Goal: Check status: Check status

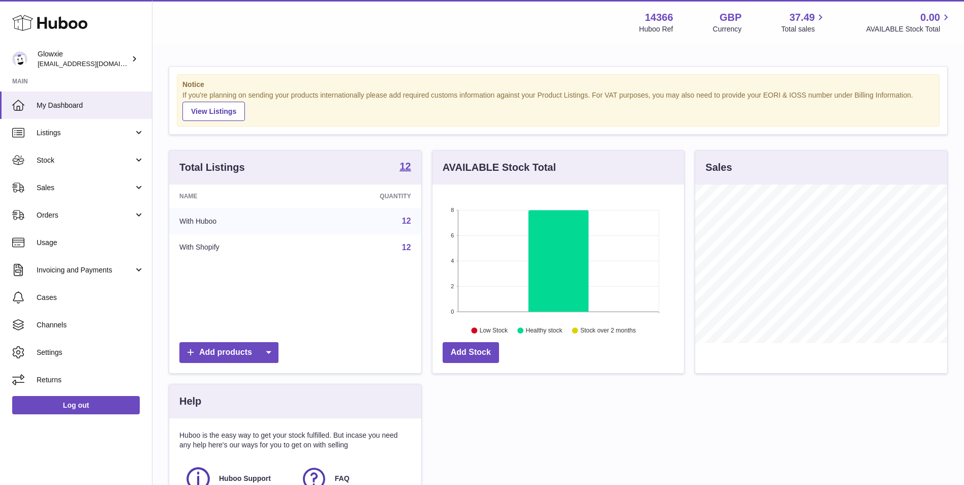
scroll to position [159, 252]
click at [116, 241] on span "Usage" at bounding box center [91, 243] width 108 height 10
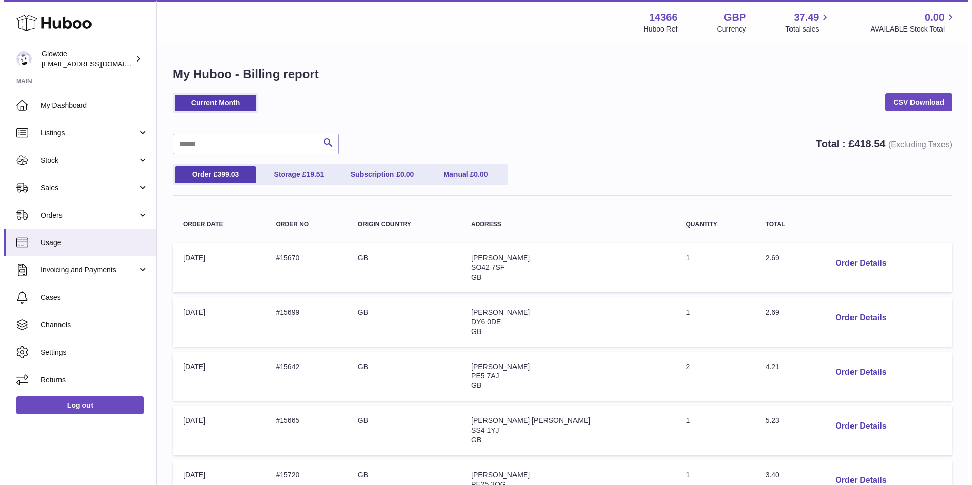
scroll to position [85, 0]
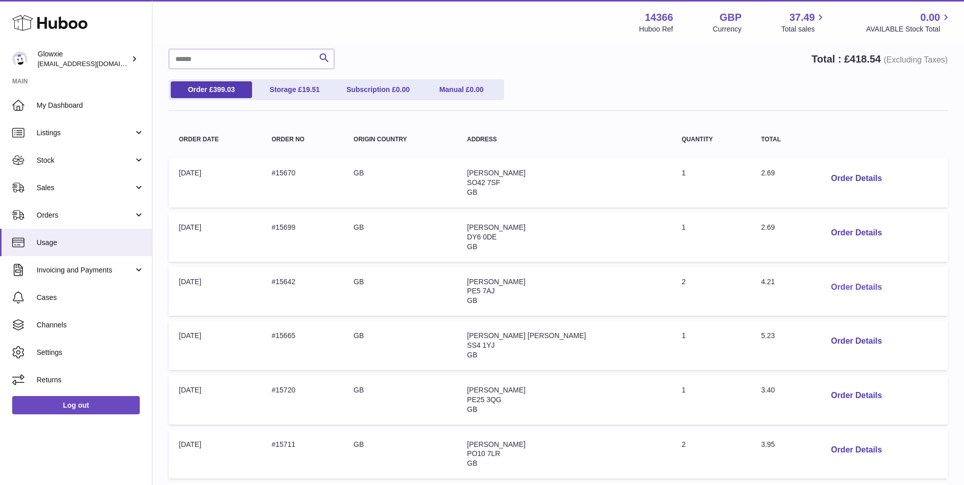
click at [849, 290] on button "Order Details" at bounding box center [856, 287] width 67 height 21
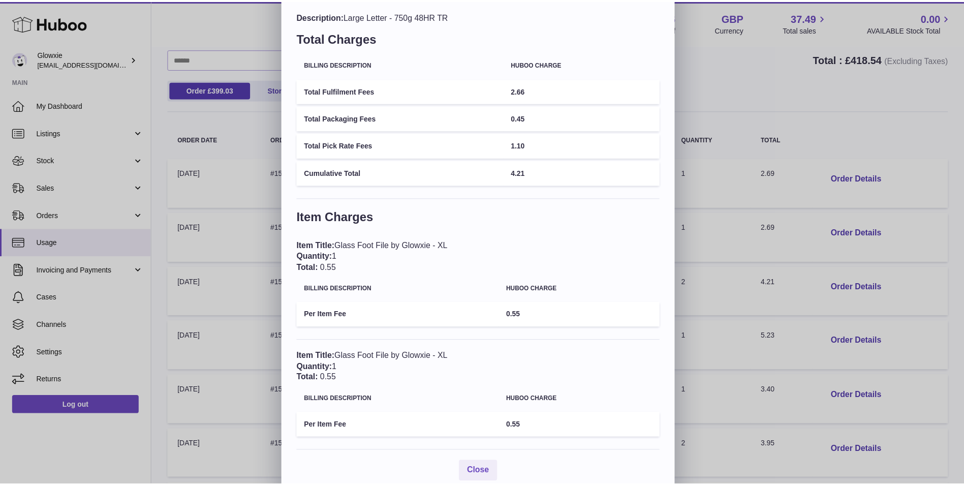
scroll to position [57, 0]
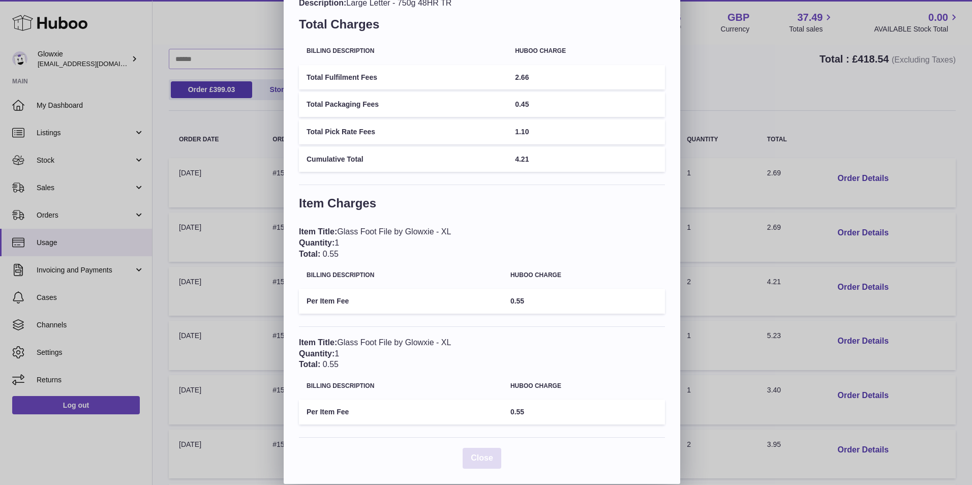
click at [495, 461] on button "Close" at bounding box center [482, 458] width 39 height 21
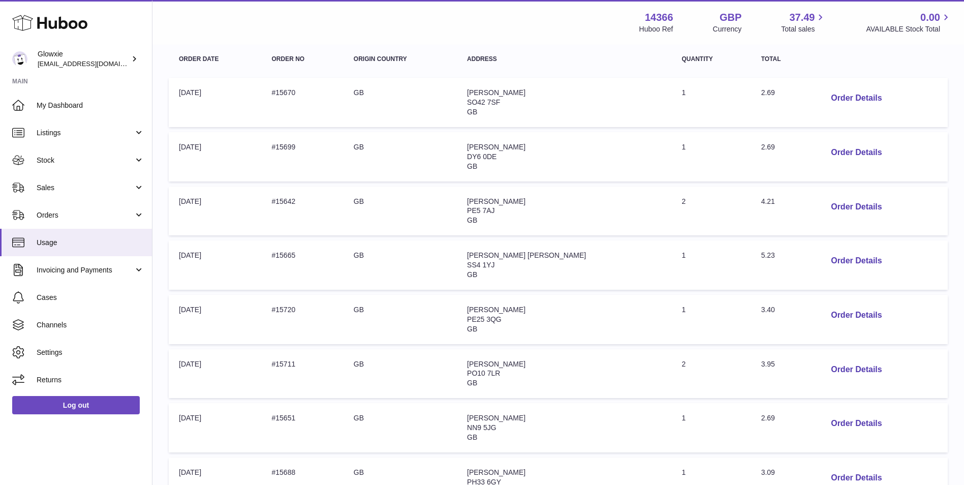
scroll to position [68, 0]
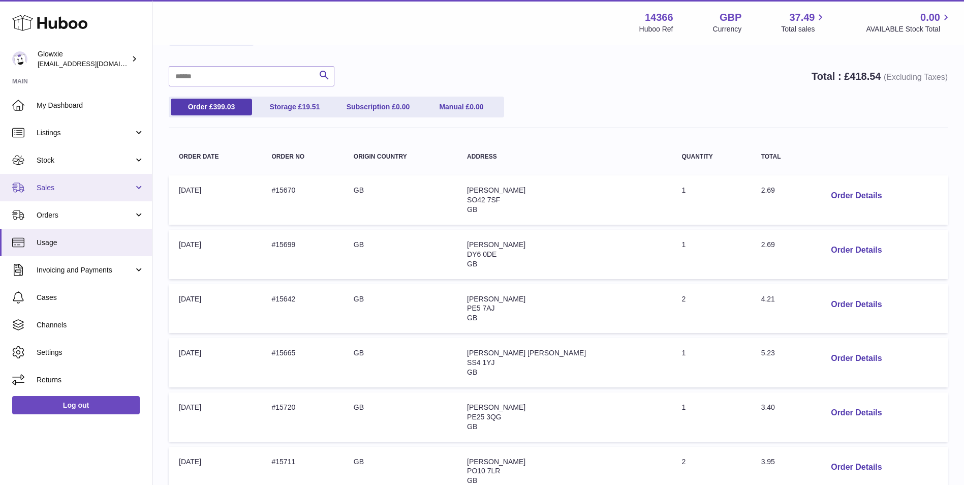
click at [83, 188] on span "Sales" at bounding box center [85, 188] width 97 height 10
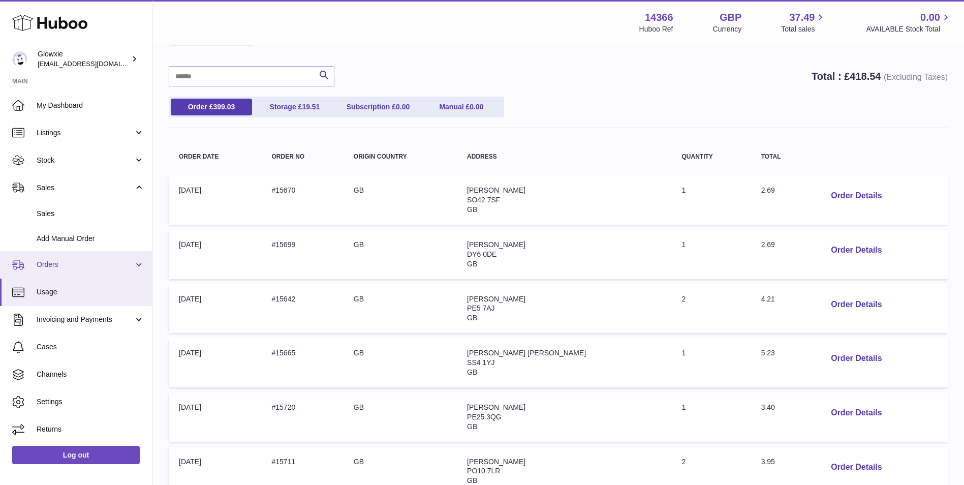
click at [75, 265] on span "Orders" at bounding box center [85, 265] width 97 height 10
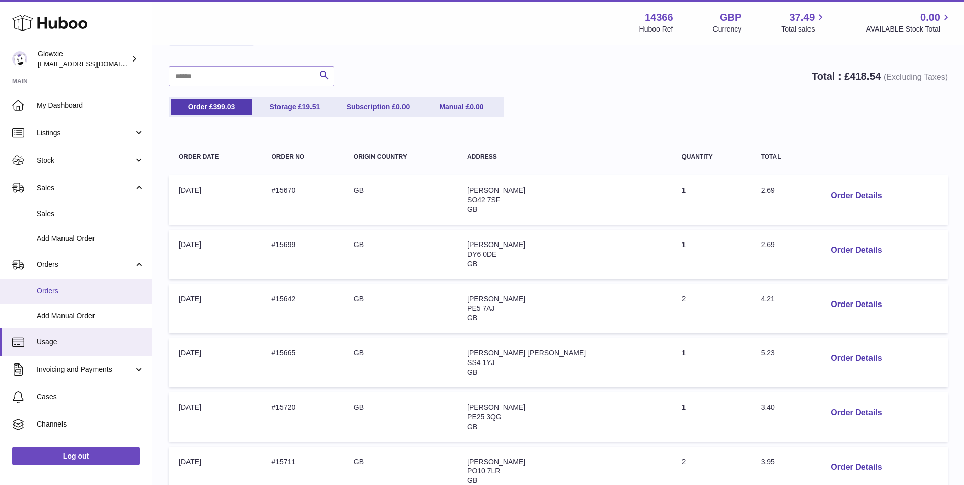
click at [69, 292] on span "Orders" at bounding box center [91, 291] width 108 height 10
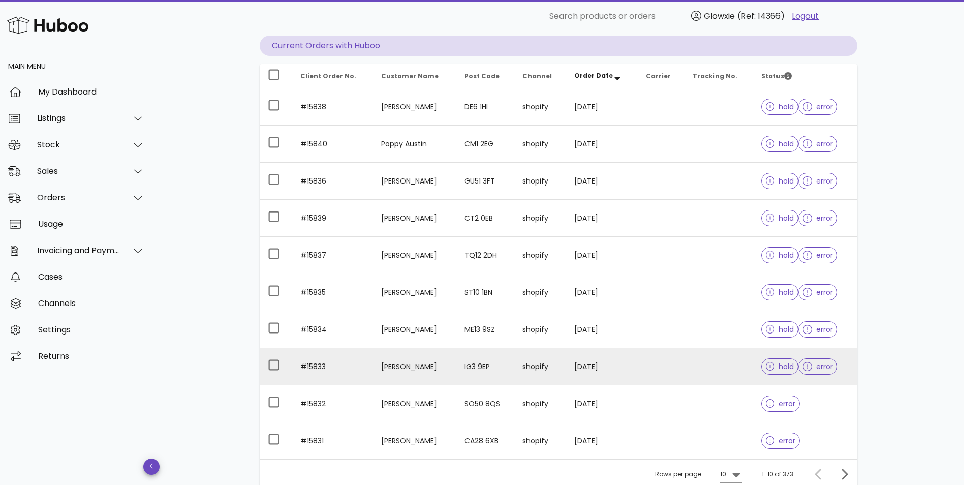
scroll to position [184, 0]
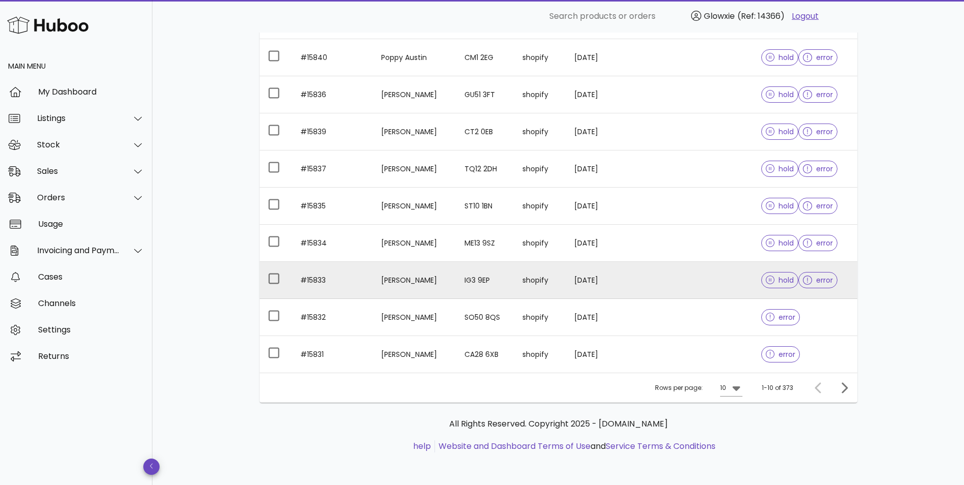
click at [830, 288] on div "error" at bounding box center [818, 280] width 39 height 37
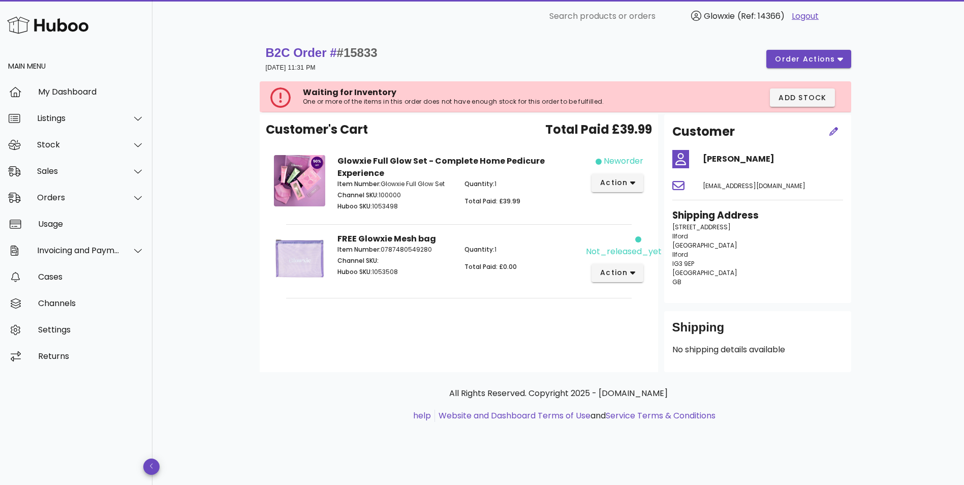
scroll to position [184, 0]
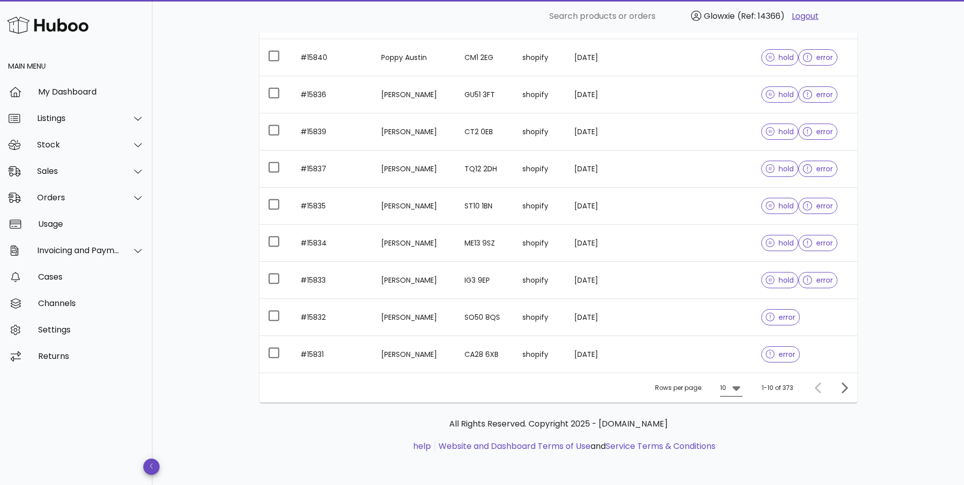
click at [737, 386] on icon at bounding box center [737, 388] width 8 height 5
click at [738, 440] on div "50" at bounding box center [735, 445] width 10 height 10
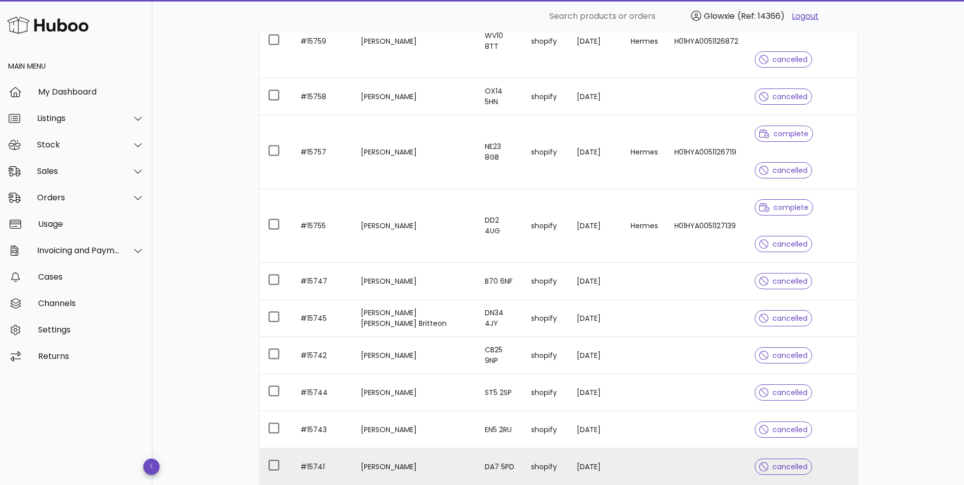
scroll to position [862, 0]
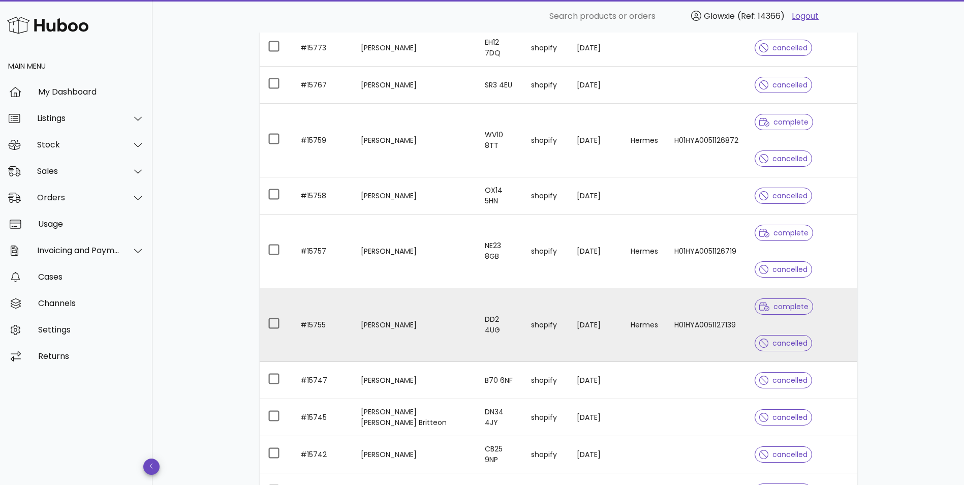
click at [819, 323] on div "complete cancelled" at bounding box center [802, 324] width 94 height 73
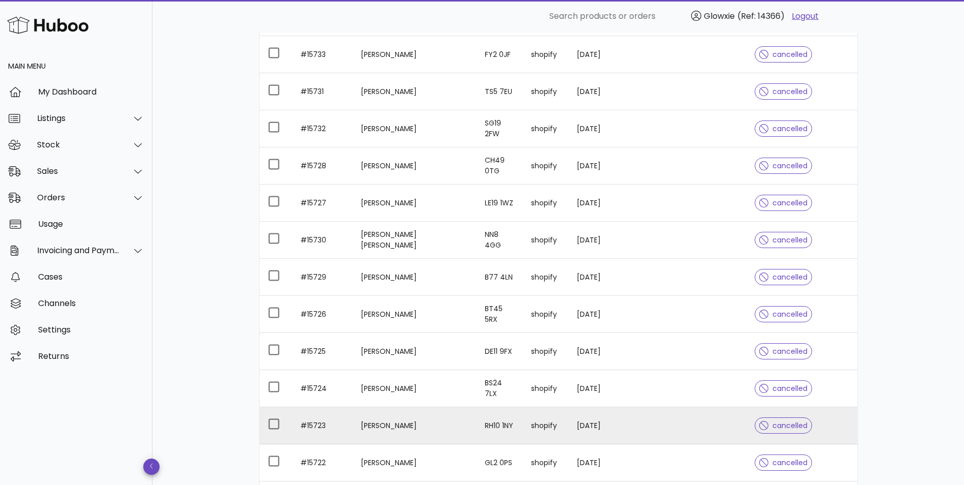
scroll to position [1778, 0]
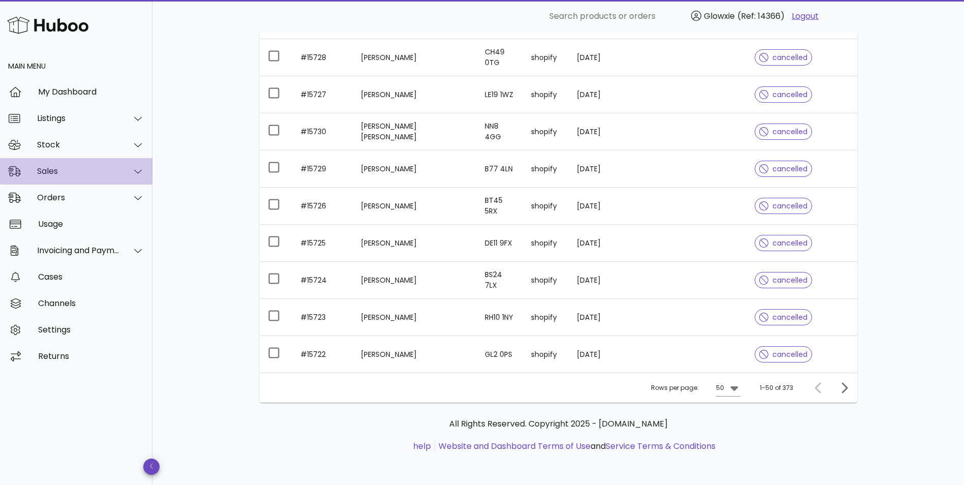
click at [75, 164] on div "Sales" at bounding box center [76, 171] width 153 height 26
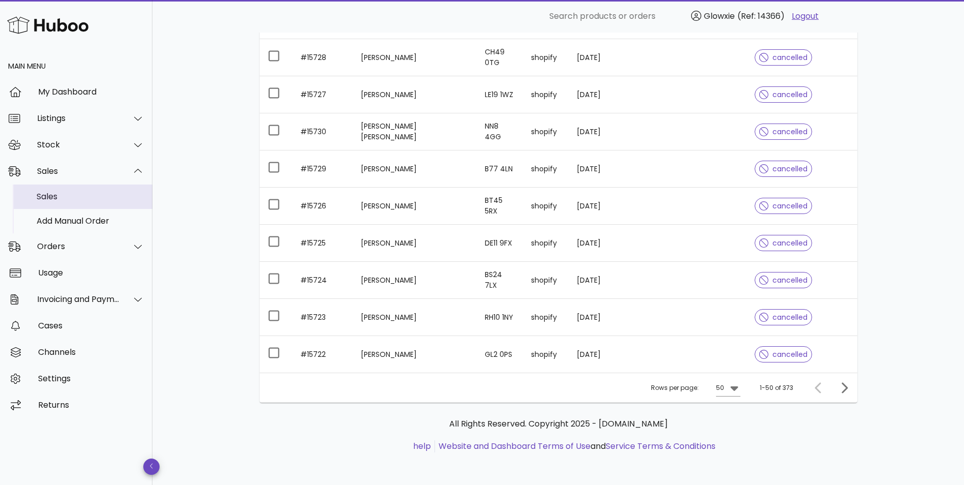
click at [75, 195] on div "Sales" at bounding box center [91, 197] width 108 height 10
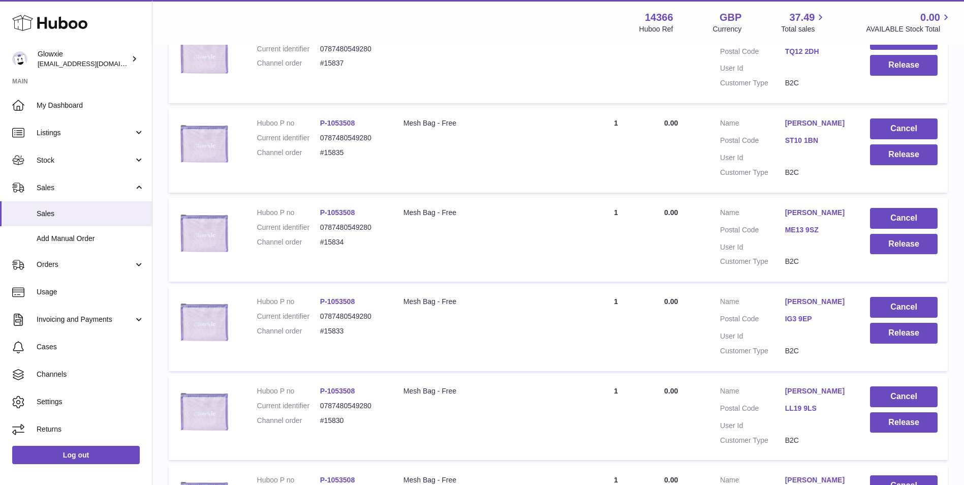
scroll to position [769, 0]
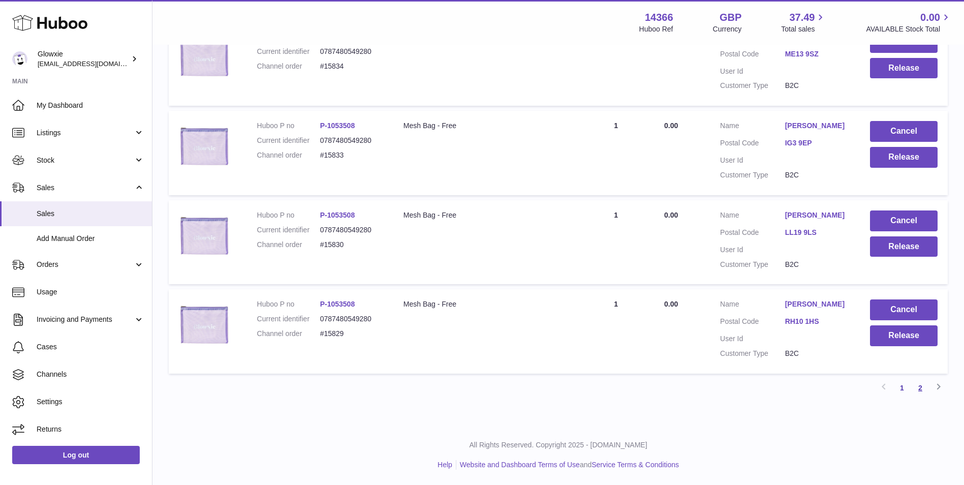
click at [923, 386] on link "2" at bounding box center [921, 388] width 18 height 18
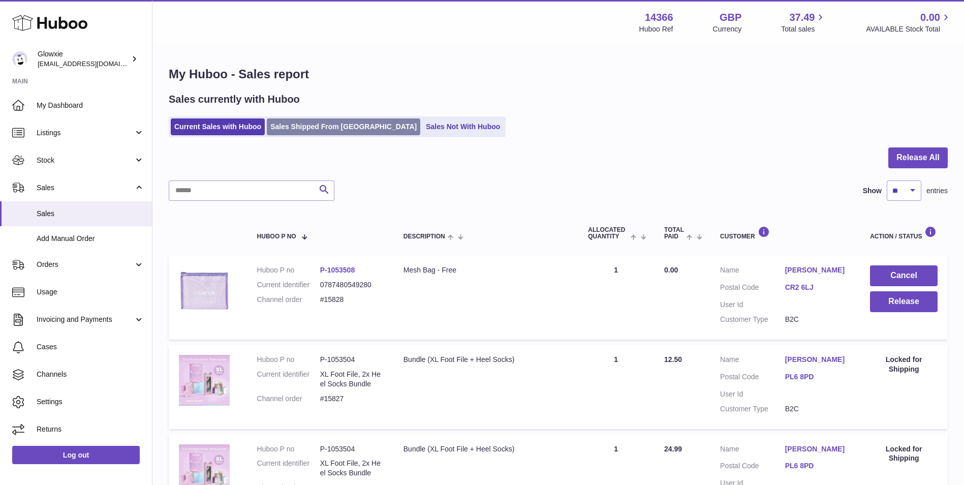
click at [316, 130] on link "Sales Shipped From Huboo" at bounding box center [344, 126] width 154 height 17
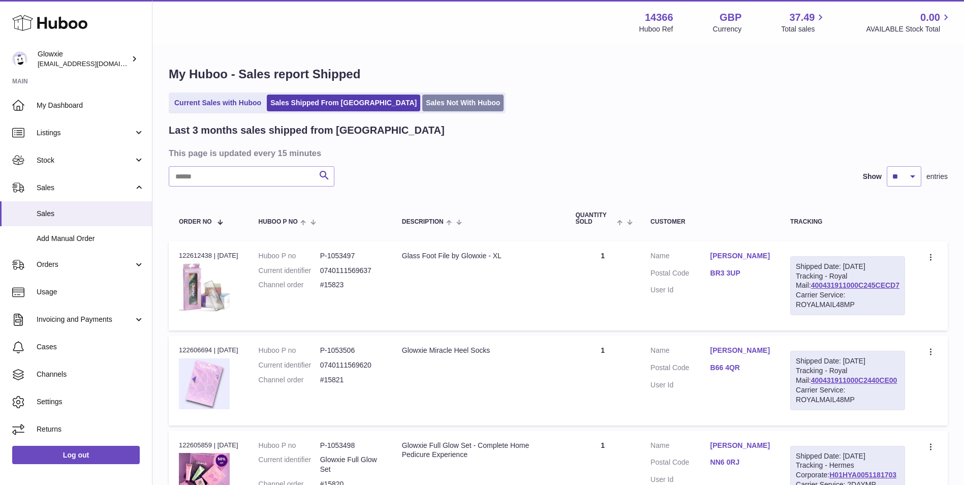
click at [430, 106] on link "Sales Not With Huboo" at bounding box center [462, 103] width 81 height 17
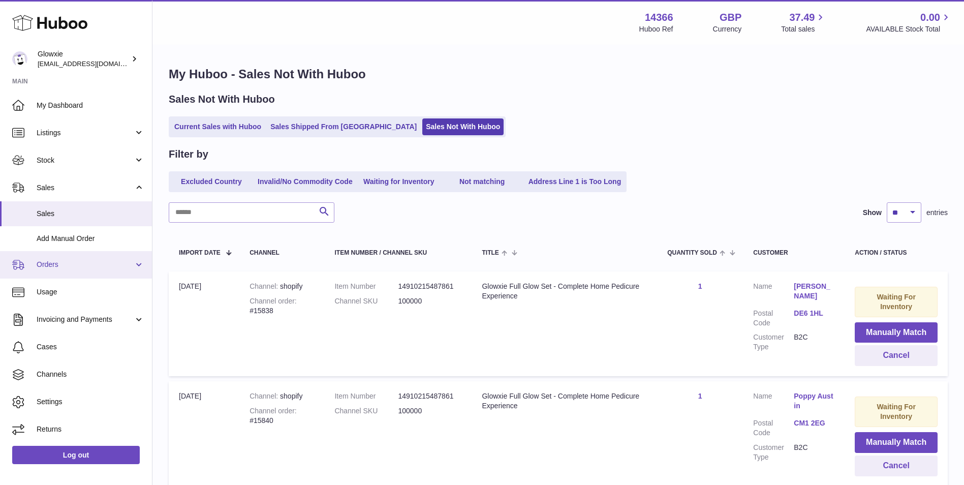
click at [72, 270] on link "Orders" at bounding box center [76, 264] width 152 height 27
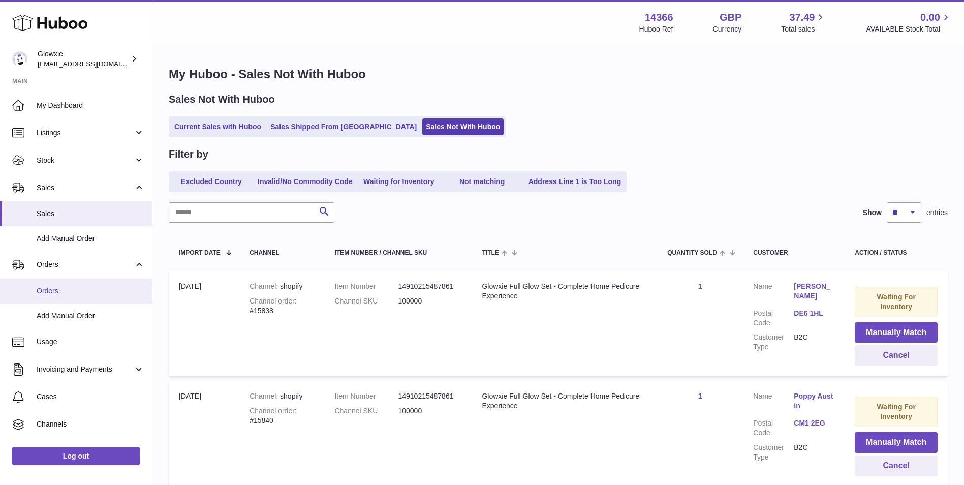
click at [71, 285] on link "Orders" at bounding box center [76, 291] width 152 height 25
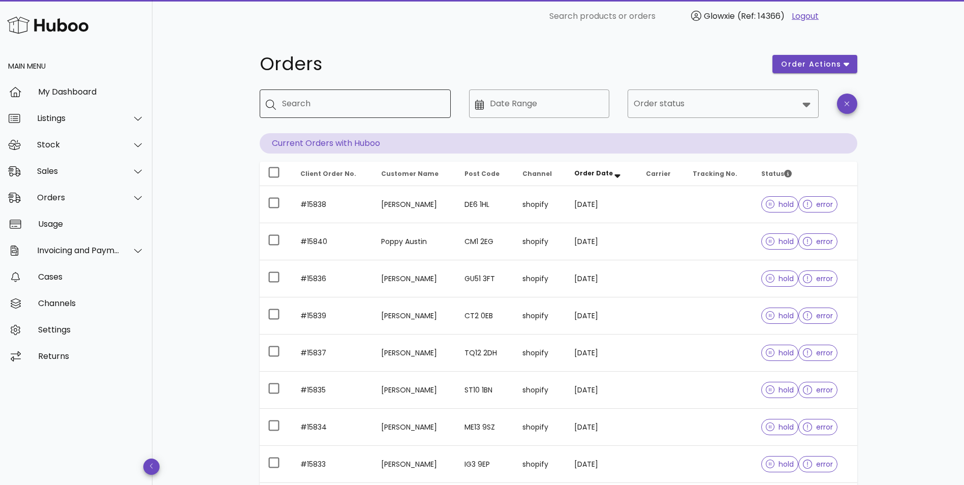
click at [344, 96] on input "Search" at bounding box center [362, 104] width 161 height 16
type input "*****"
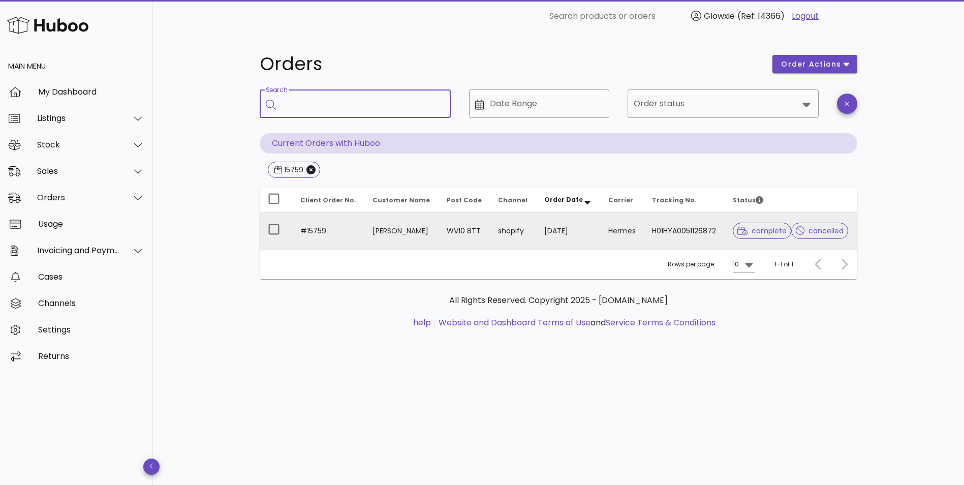
click at [446, 242] on td "WV10 8TT" at bounding box center [464, 231] width 51 height 37
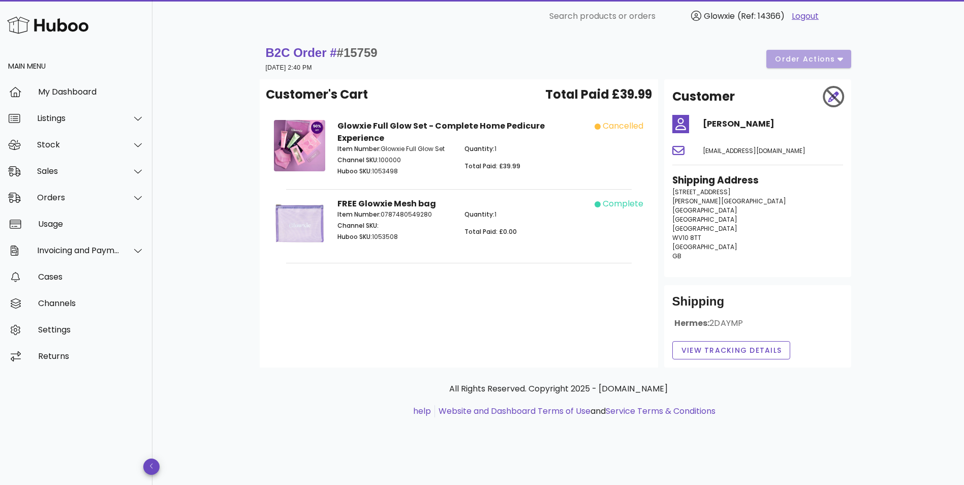
click at [624, 136] on div "cancelled" at bounding box center [618, 149] width 64 height 71
